Goal: Find specific page/section

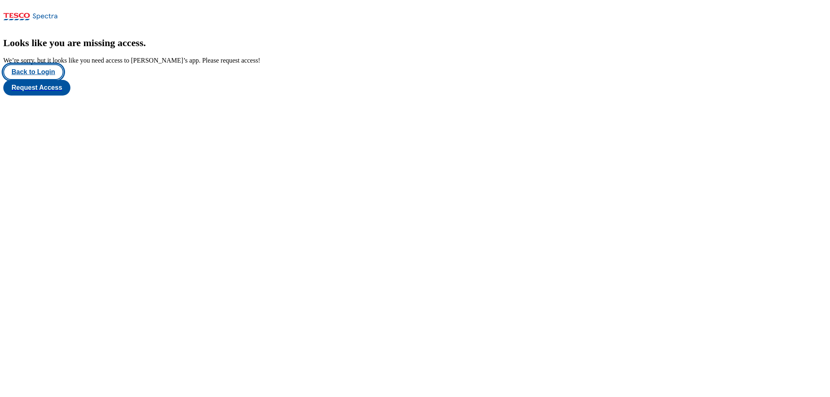
click at [41, 80] on button "Back to Login" at bounding box center [33, 72] width 60 height 16
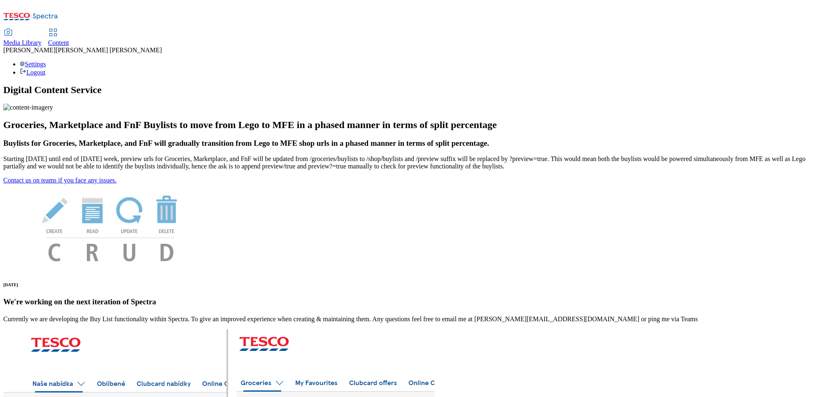
click at [69, 29] on link "Content" at bounding box center [58, 37] width 21 height 17
